Goal: Task Accomplishment & Management: Manage account settings

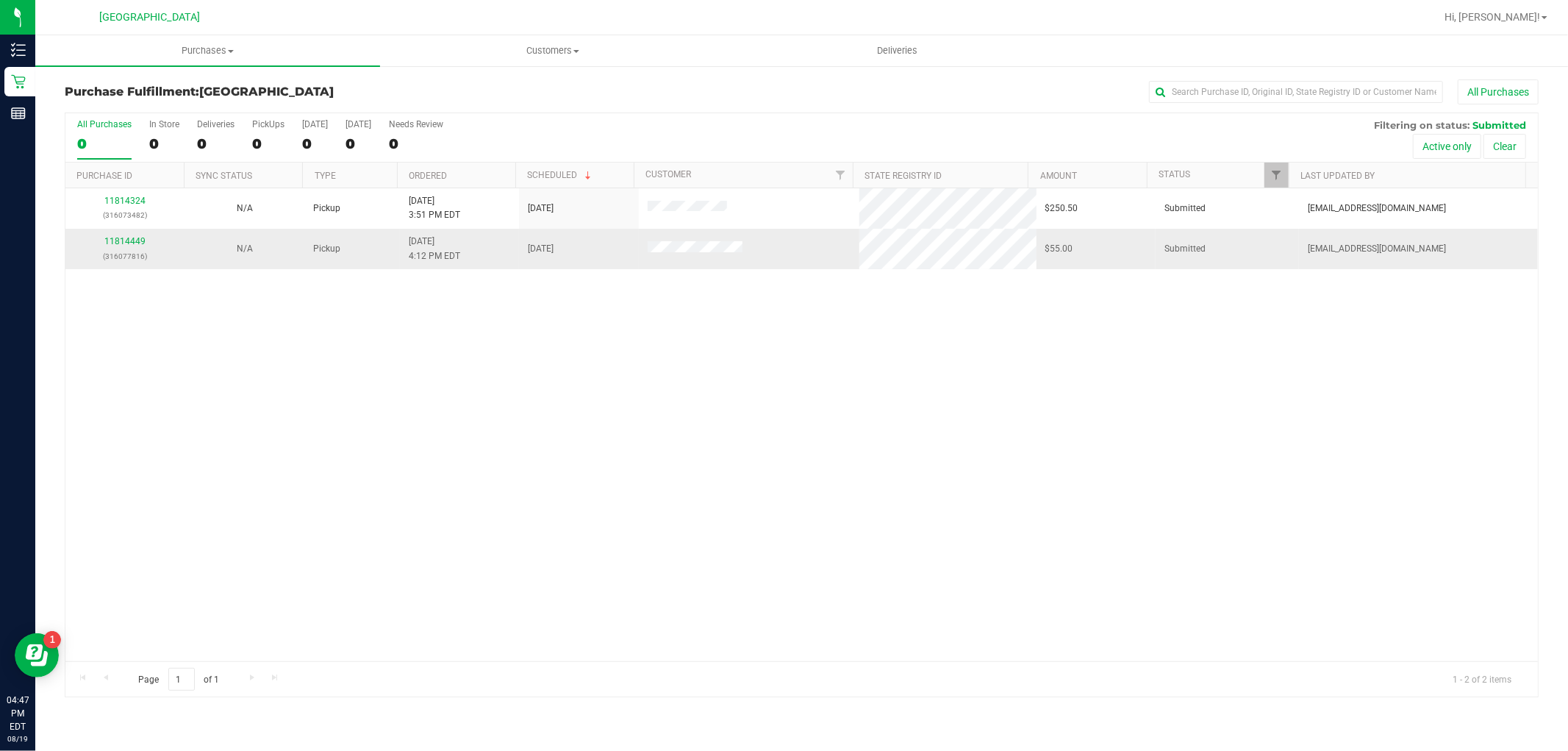
click at [134, 229] on tbody "11814324 (316073482) N/A Pickup 8/19/2025 3:51 PM EDT 8/19/2025 $250.50 Submitt…" at bounding box center [801, 229] width 1472 height 81
click at [136, 240] on link "11814449" at bounding box center [125, 241] width 41 height 11
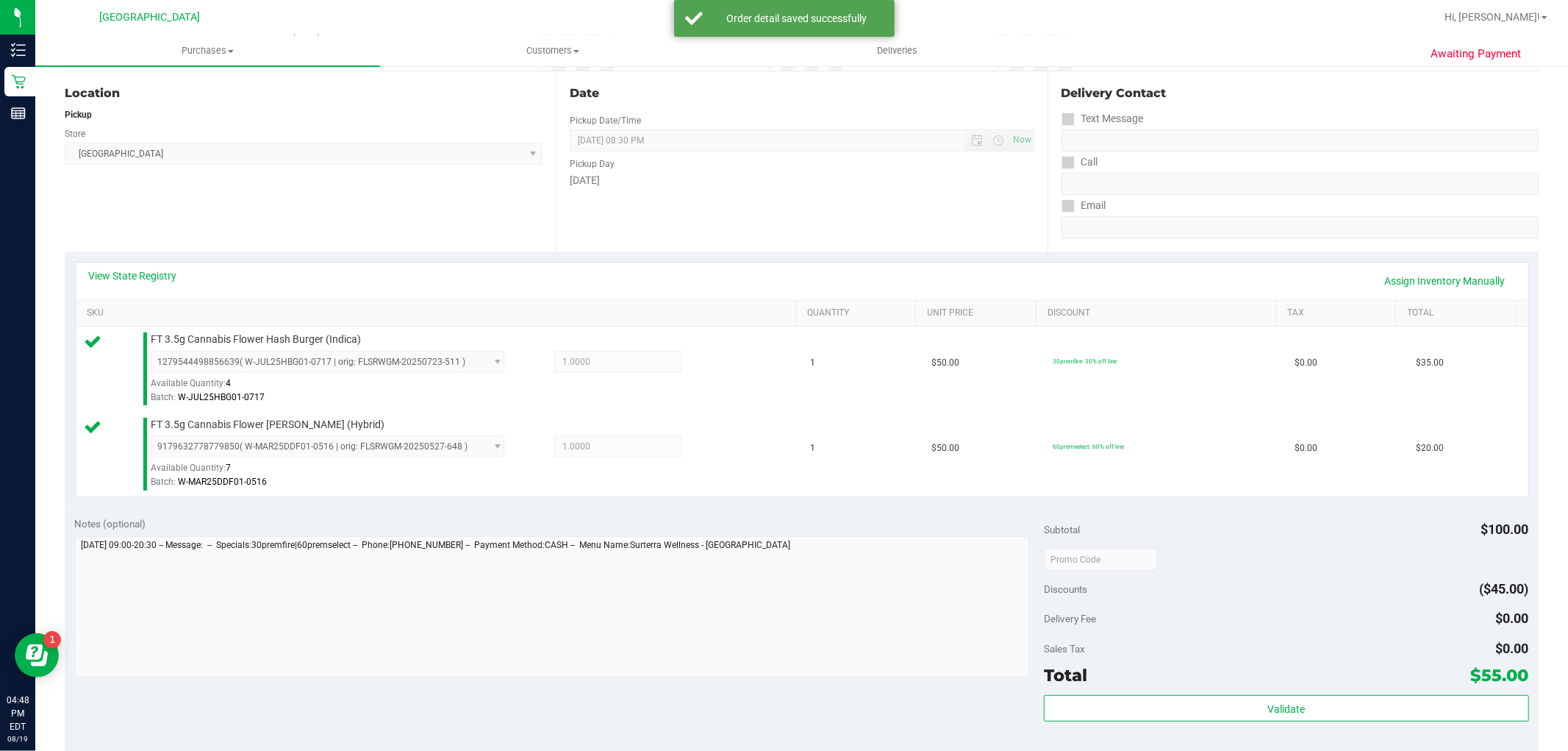
scroll to position [327, 0]
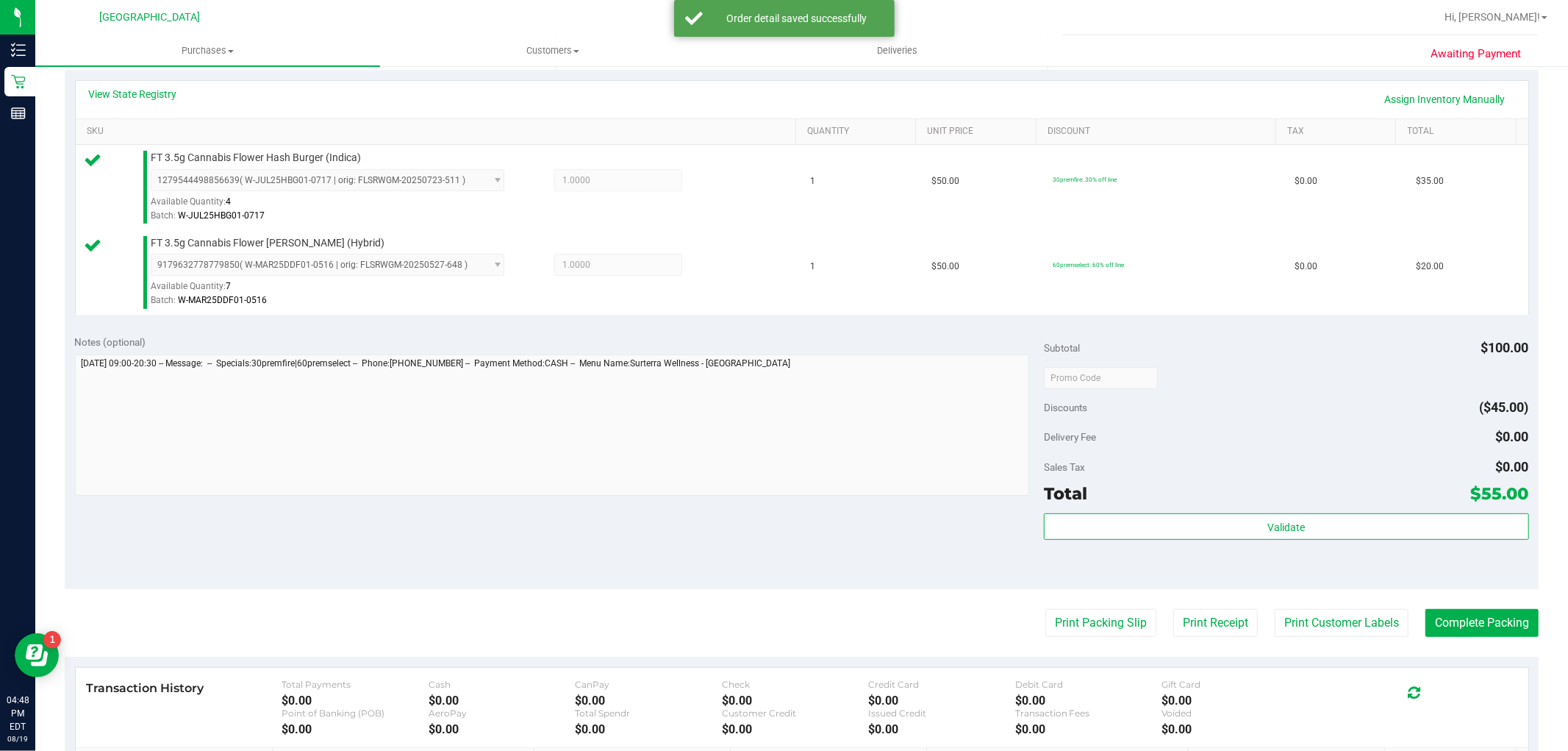
click at [1292, 551] on div "Validate" at bounding box center [1286, 546] width 484 height 66
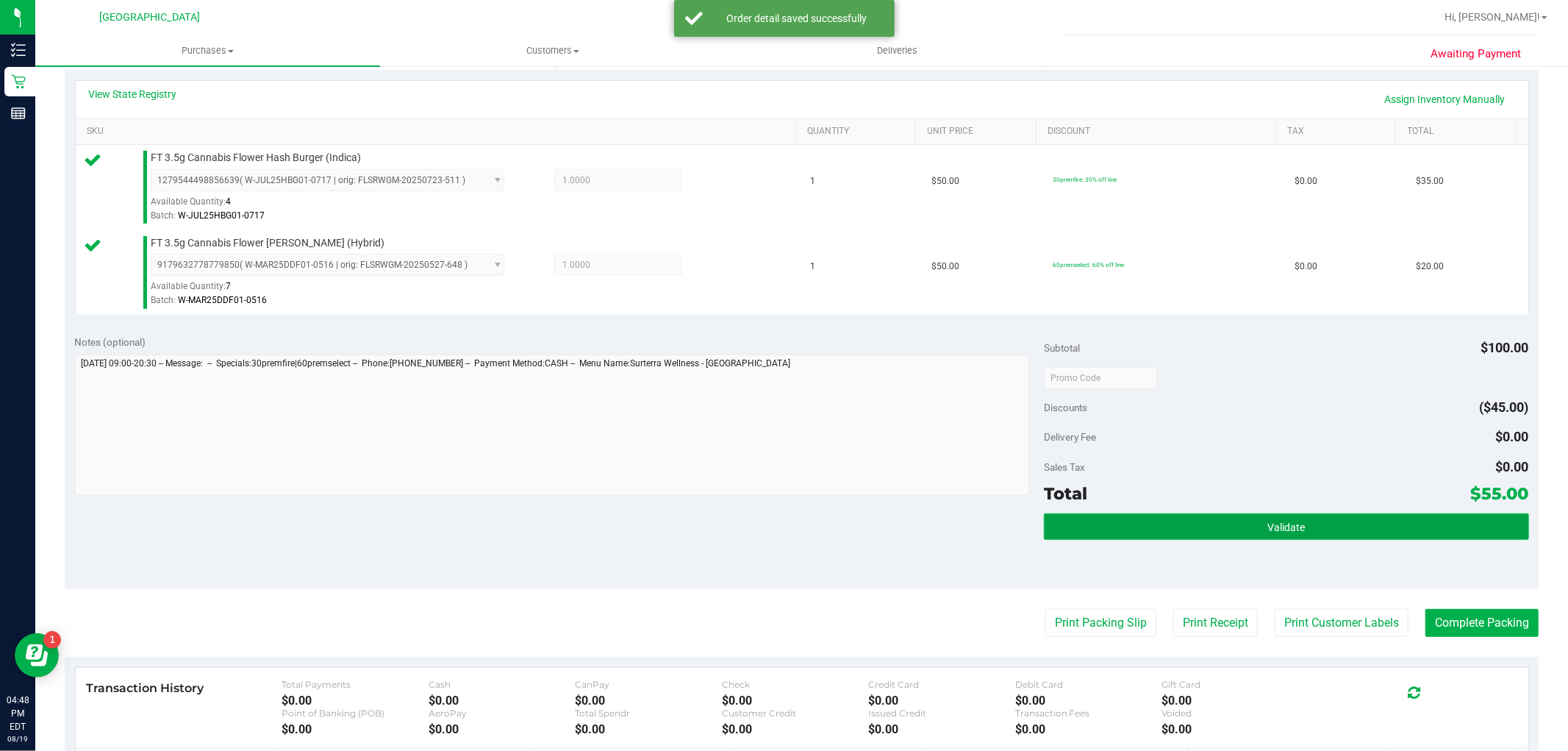
click at [1283, 523] on span "Validate" at bounding box center [1286, 527] width 37 height 11
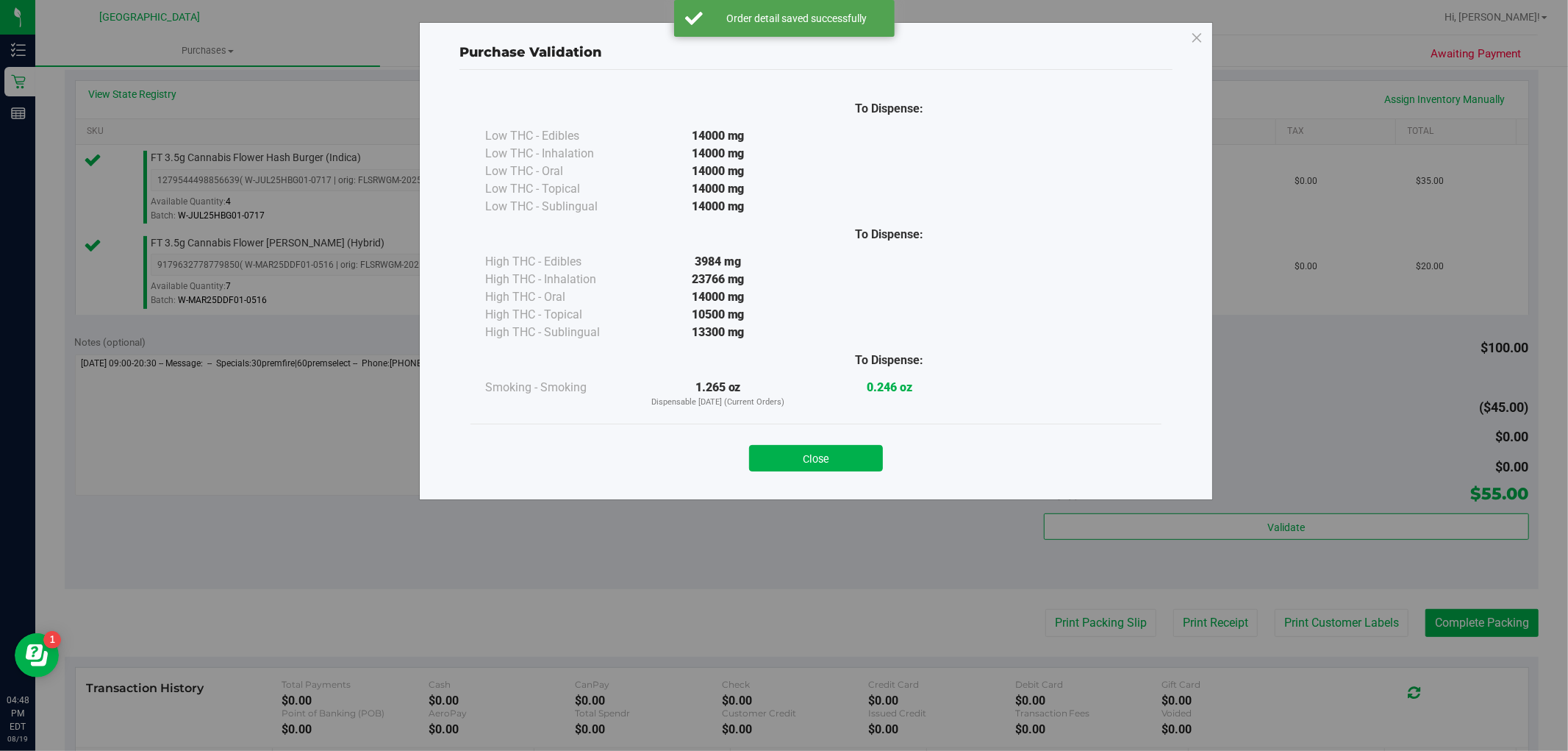
click at [1343, 618] on div "Purchase Validation To Dispense: Low THC - Edibles 14000 mg" at bounding box center [789, 375] width 1579 height 751
click at [833, 435] on div "Close" at bounding box center [816, 453] width 691 height 59
click at [842, 462] on button "Close" at bounding box center [816, 458] width 134 height 27
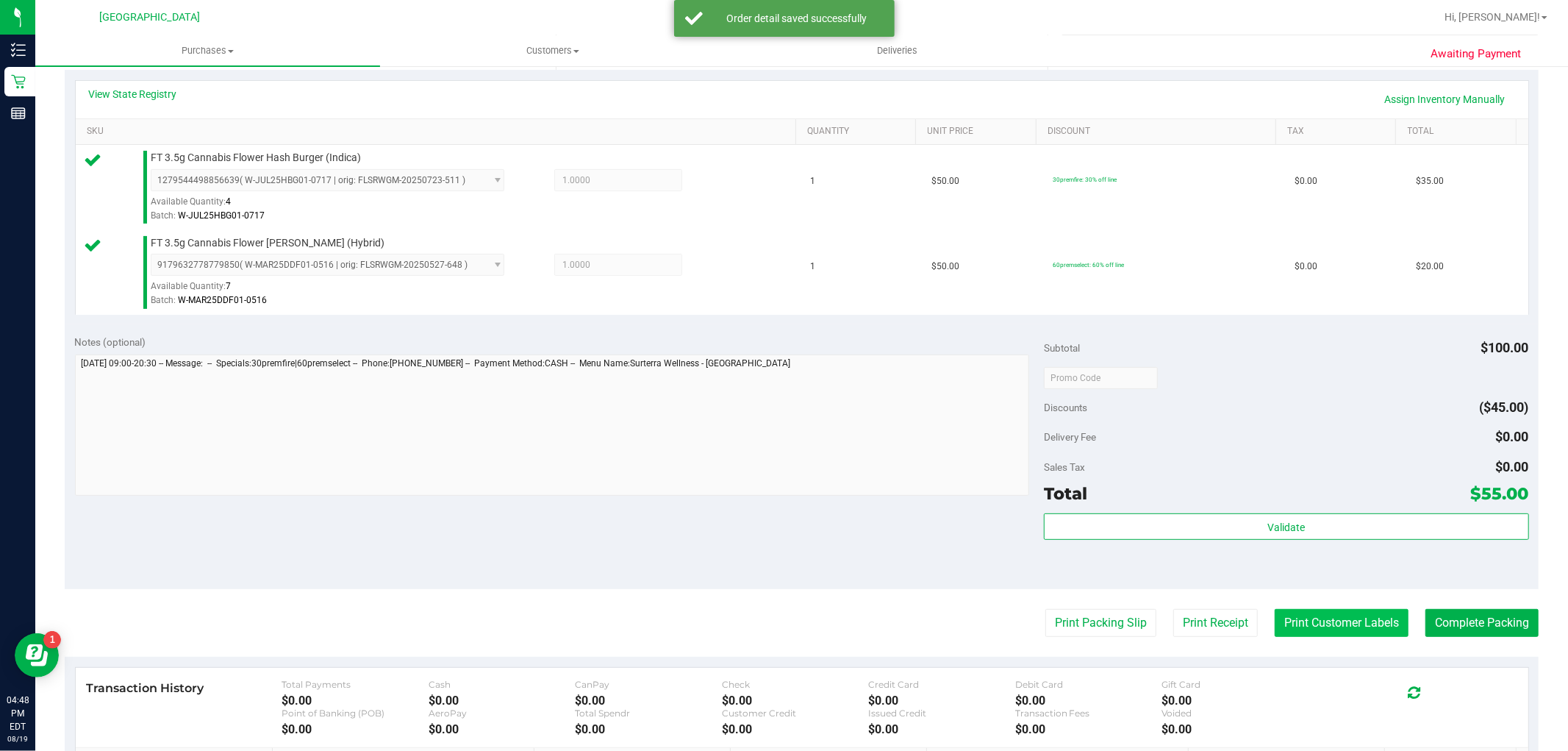
click at [1275, 623] on button "Print Customer Labels" at bounding box center [1342, 623] width 134 height 28
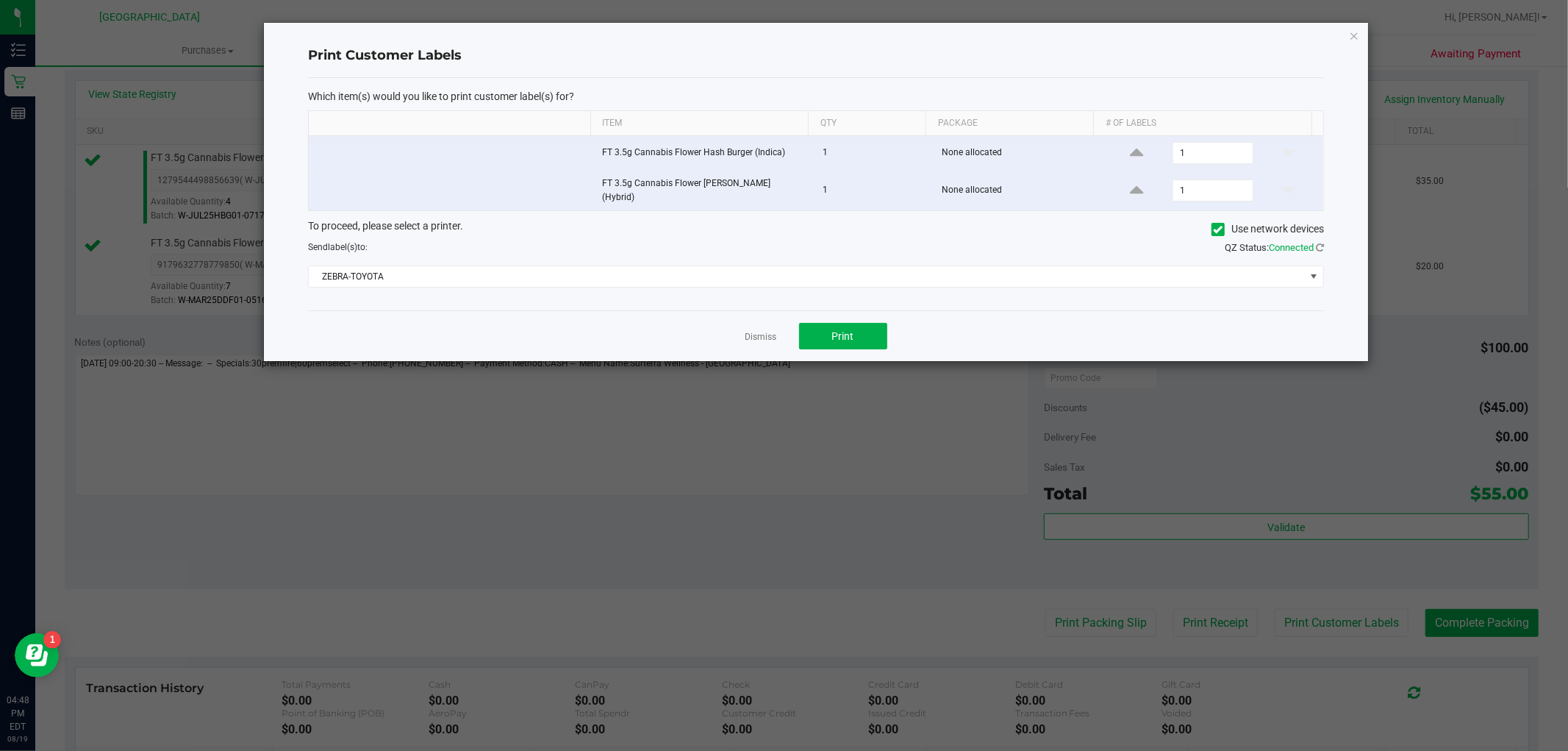
click at [880, 313] on div "Dismiss Print" at bounding box center [816, 336] width 1016 height 51
click at [861, 326] on button "Print" at bounding box center [843, 336] width 88 height 27
click at [748, 322] on div "Dismiss Print" at bounding box center [816, 336] width 1016 height 51
click at [760, 331] on link "Dismiss" at bounding box center [761, 337] width 32 height 12
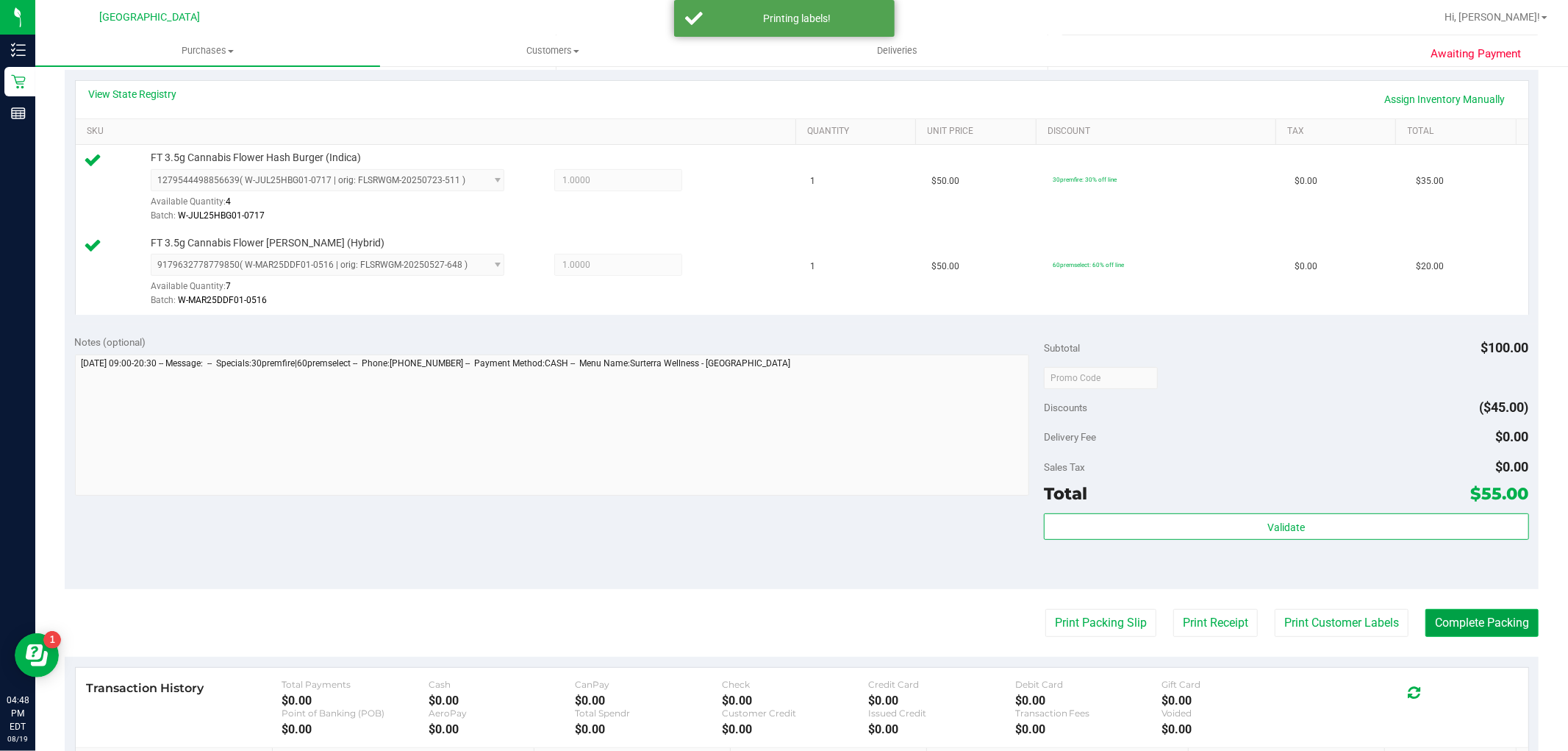
click at [1453, 616] on button "Complete Packing" at bounding box center [1481, 623] width 113 height 28
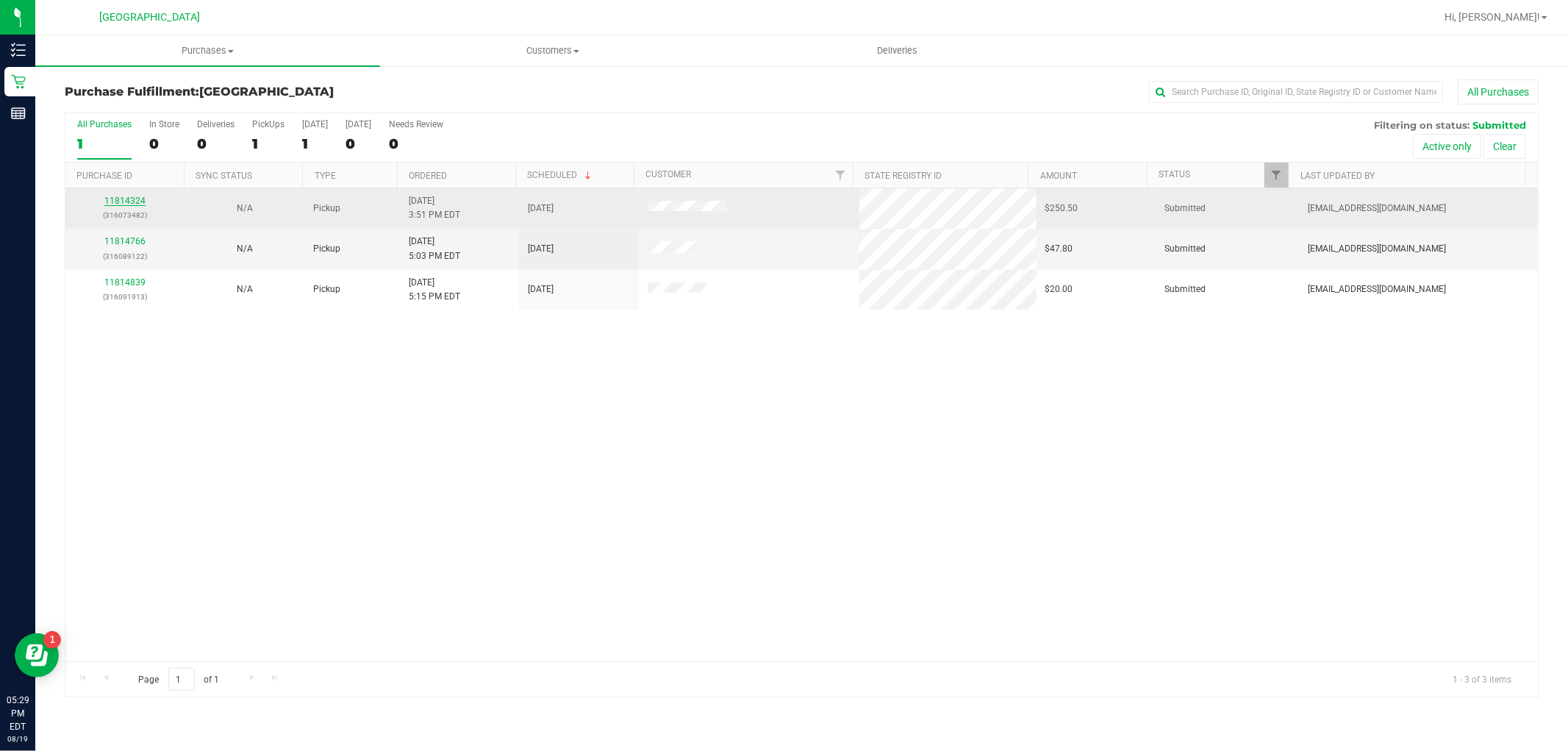
click at [136, 200] on link "11814324" at bounding box center [125, 201] width 41 height 11
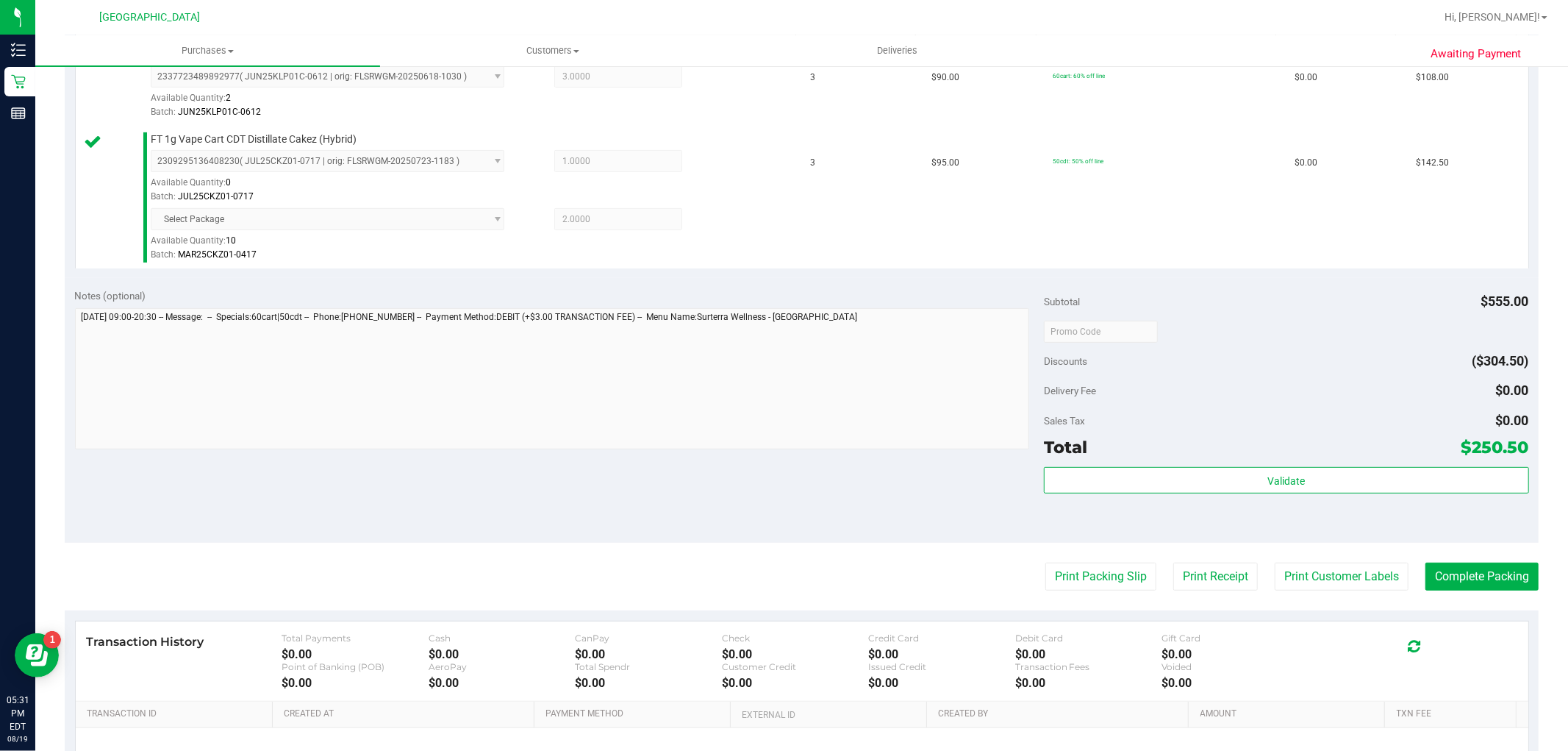
scroll to position [490, 0]
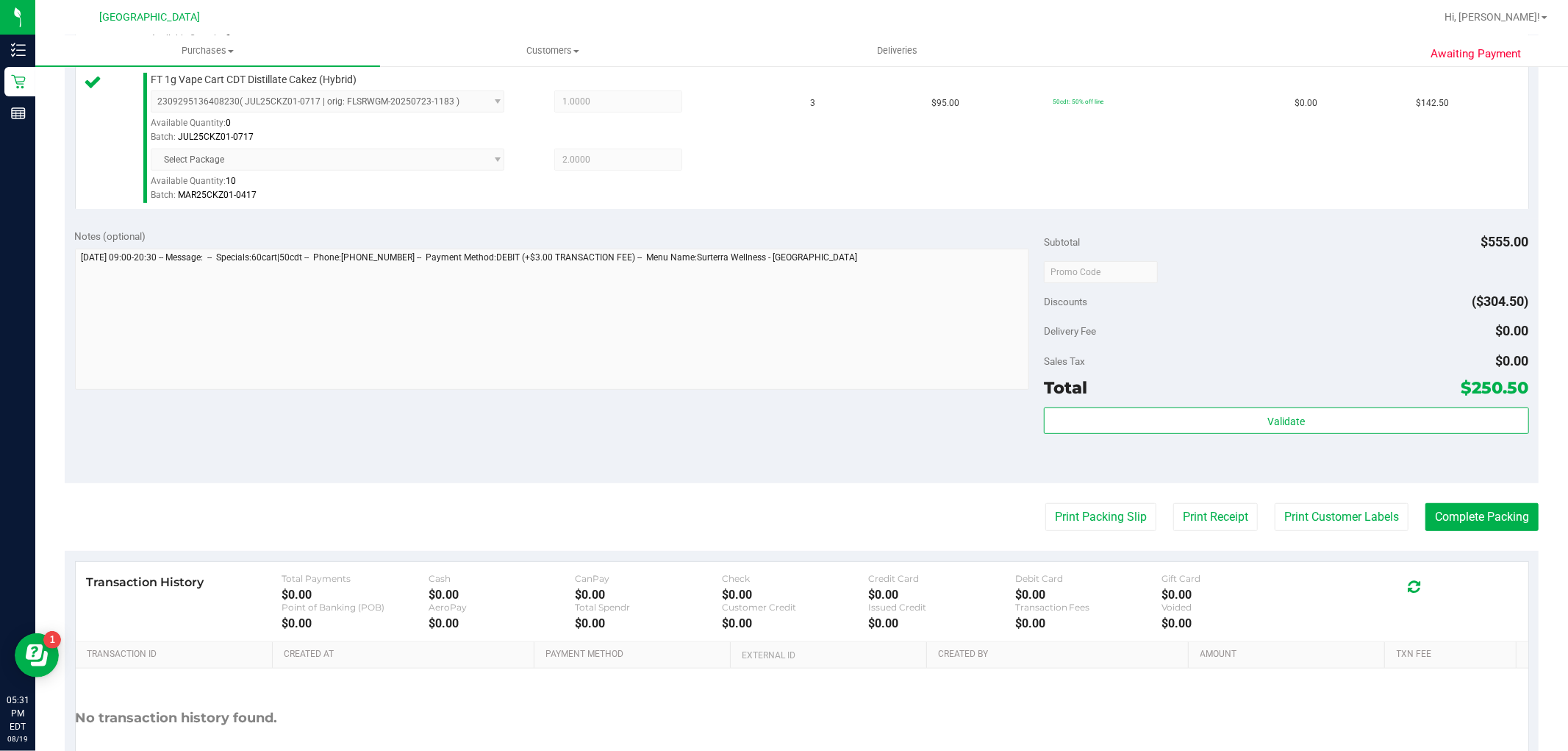
click at [1331, 395] on div "Total $250.50" at bounding box center [1286, 387] width 484 height 27
click at [1328, 402] on div "Subtotal $555.00 Discounts ($304.50) Delivery Fee $0.00 Sales Tax $0.00 Total $…" at bounding box center [1286, 351] width 484 height 245
click at [1328, 405] on div "Subtotal $555.00 Discounts ($304.50) Delivery Fee $0.00 Sales Tax $0.00 Total $…" at bounding box center [1286, 351] width 484 height 245
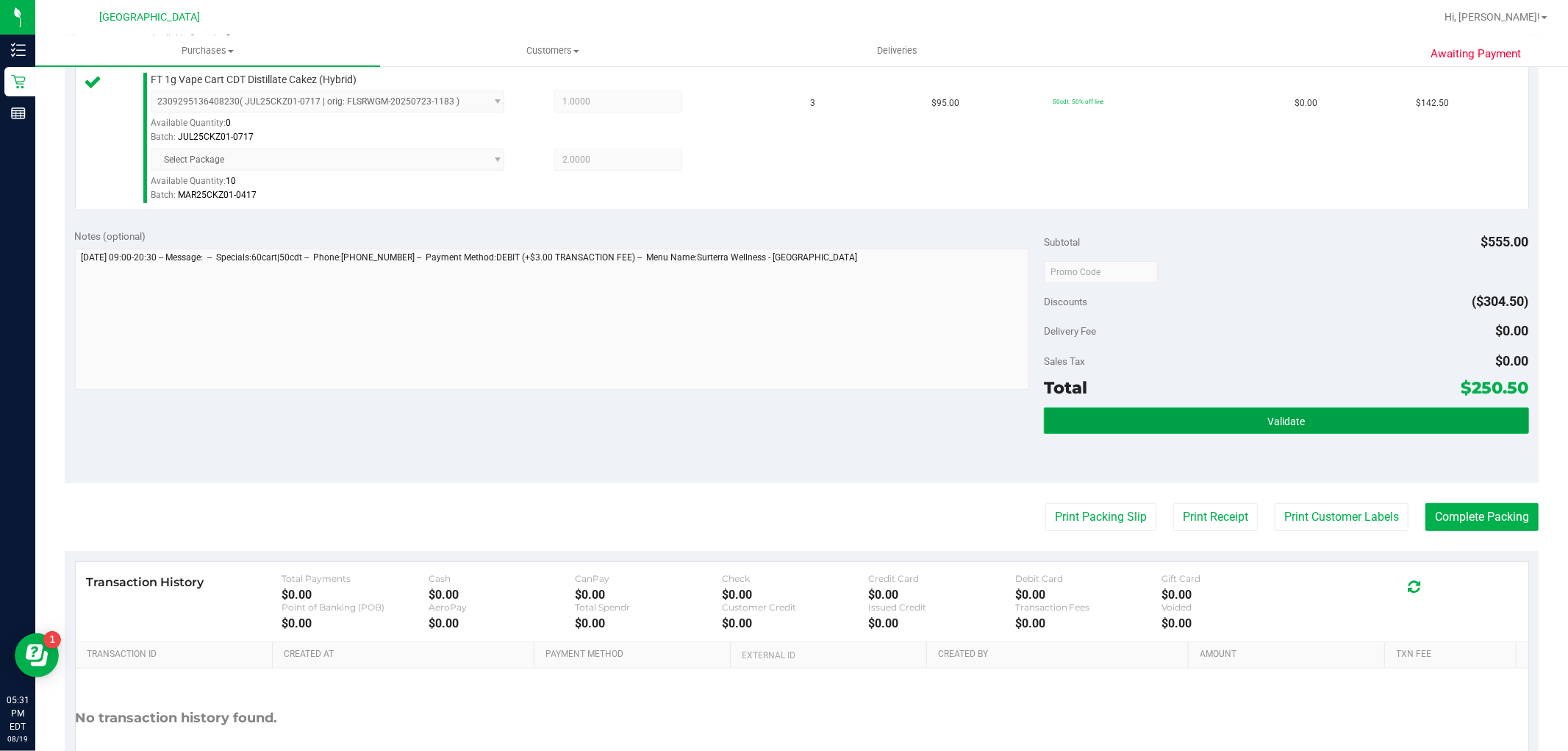
click at [1327, 409] on button "Validate" at bounding box center [1286, 421] width 484 height 27
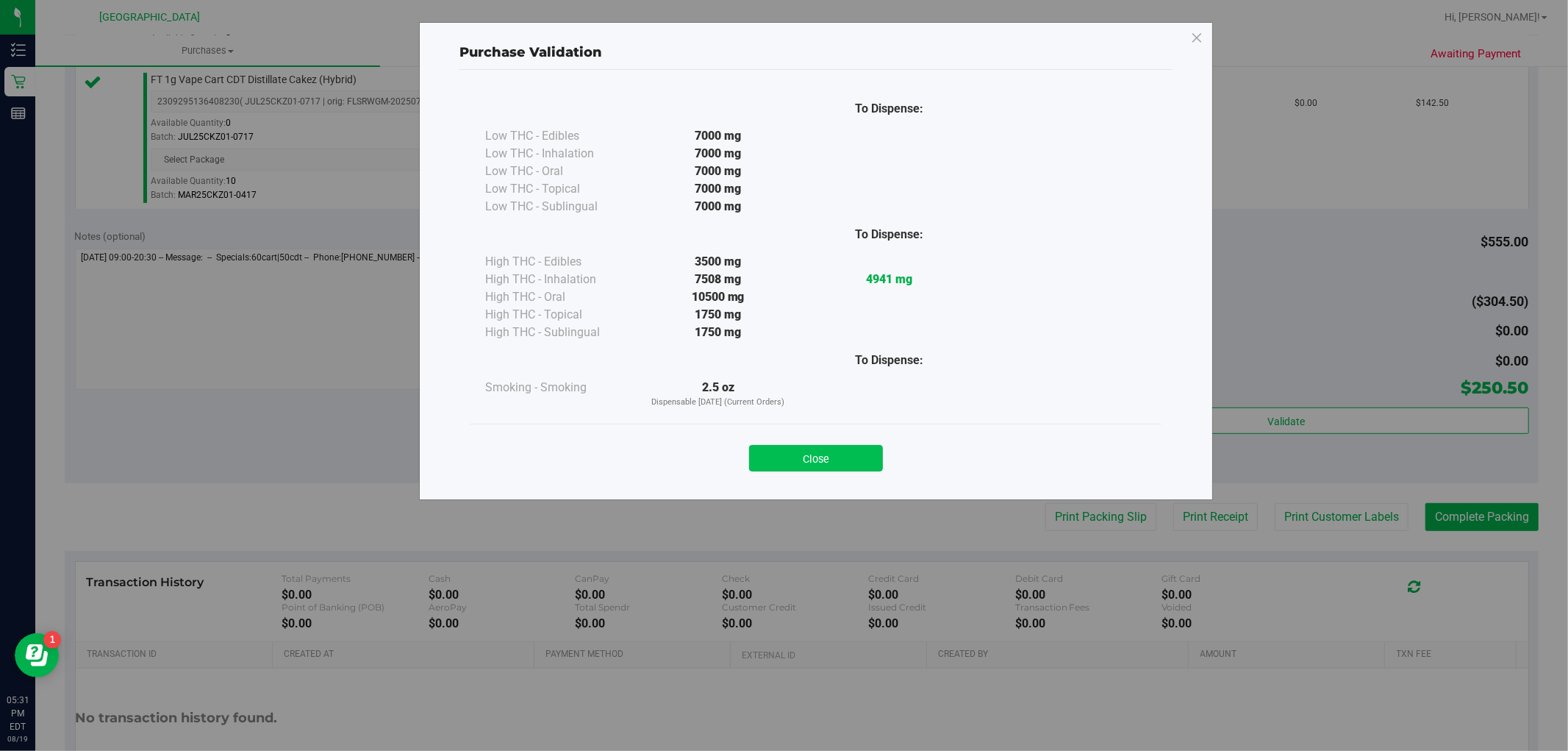
click at [788, 459] on button "Close" at bounding box center [816, 458] width 134 height 27
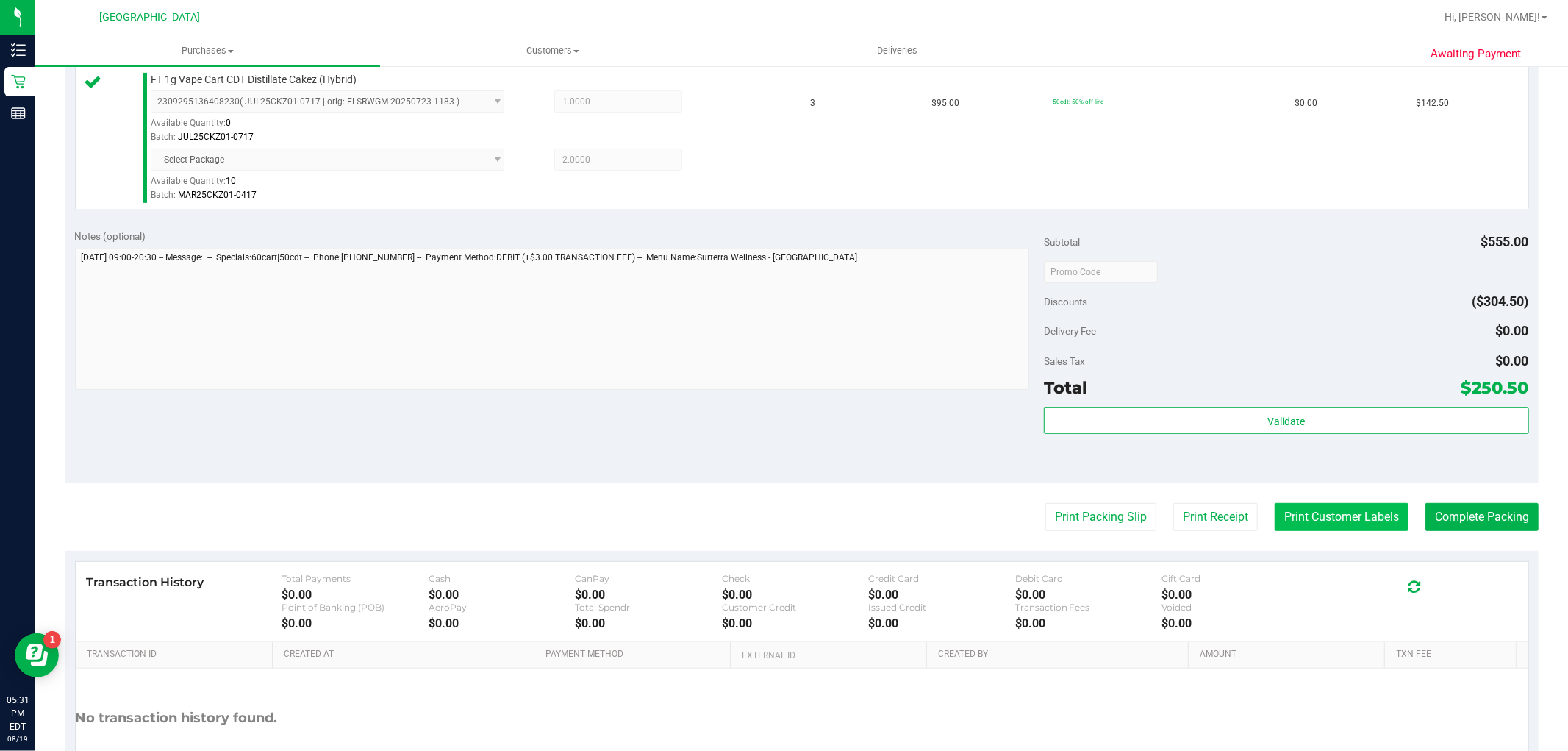
click at [1343, 510] on button "Print Customer Labels" at bounding box center [1342, 517] width 134 height 28
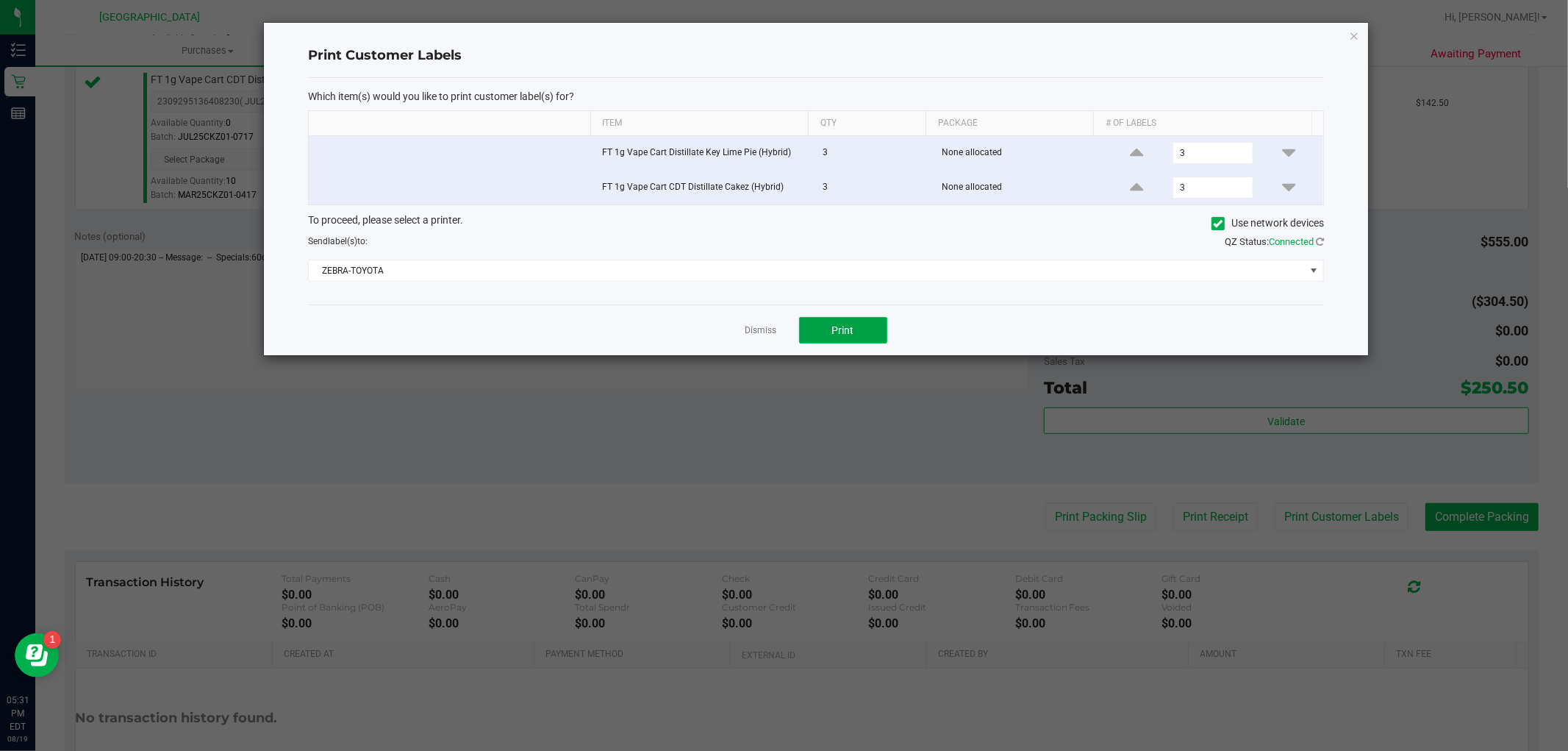
click at [855, 327] on button "Print" at bounding box center [843, 330] width 88 height 27
click at [760, 334] on link "Dismiss" at bounding box center [761, 330] width 32 height 12
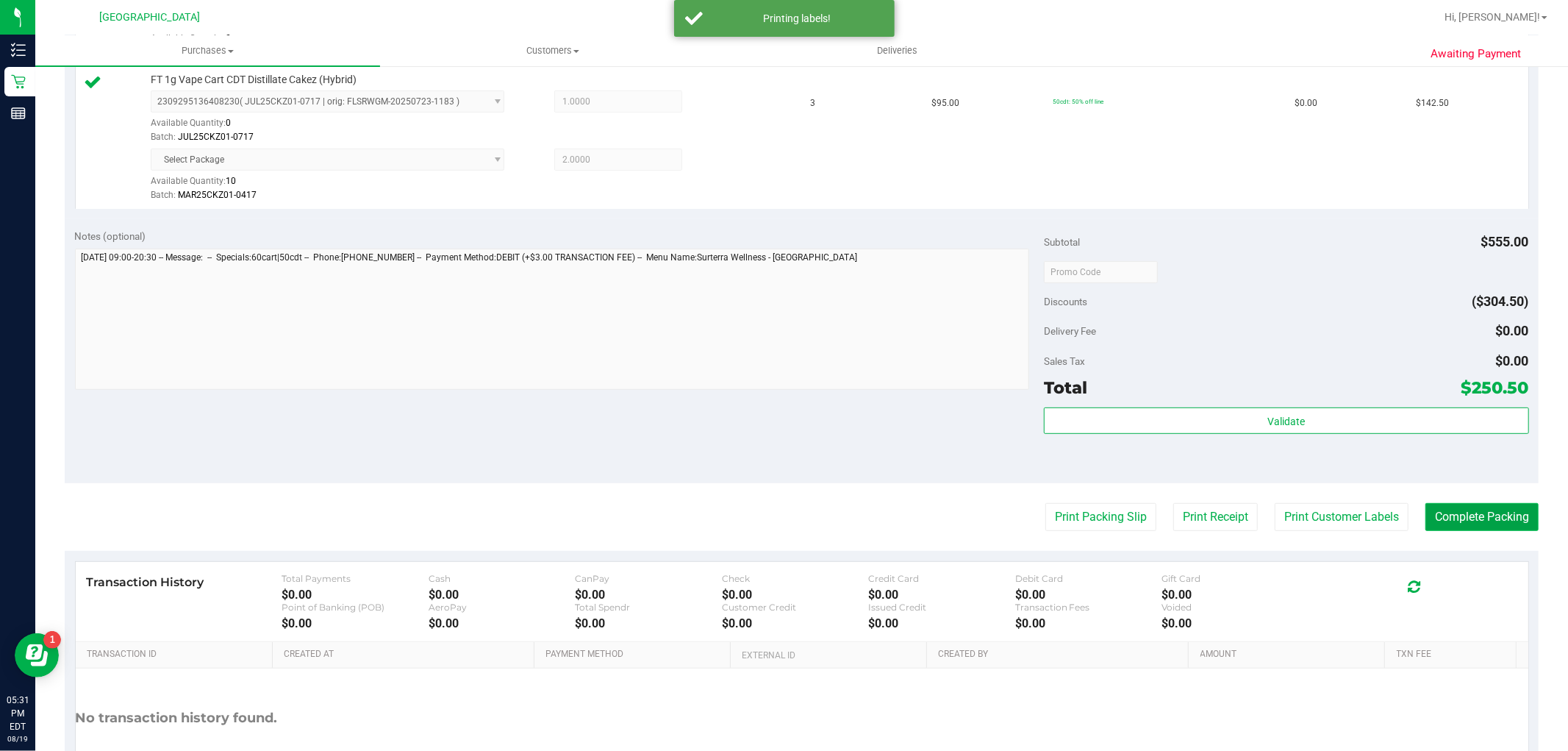
scroll to position [487, 0]
click at [1487, 510] on button "Complete Packing" at bounding box center [1481, 519] width 113 height 28
